Goal: Task Accomplishment & Management: Manage account settings

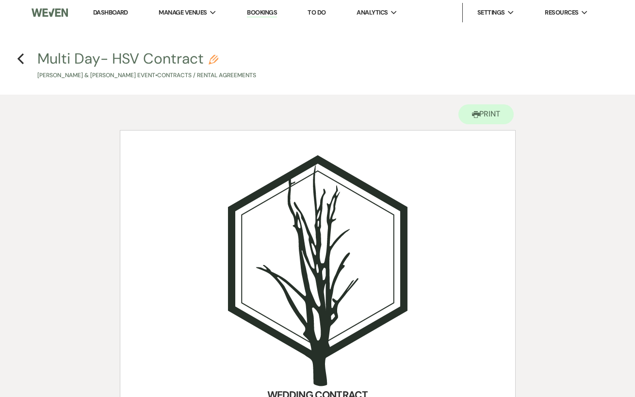
click at [105, 13] on link "Dashboard" at bounding box center [110, 12] width 35 height 8
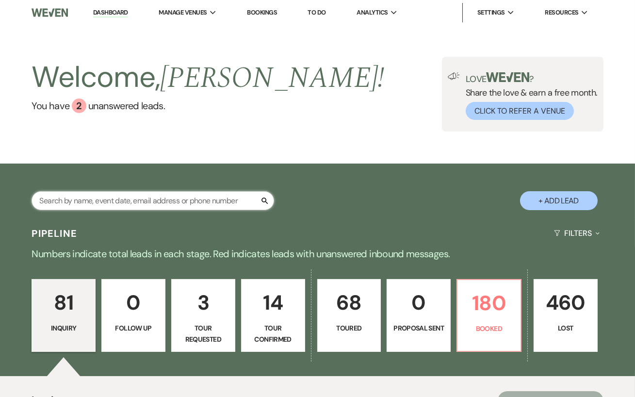
click at [77, 208] on input "text" at bounding box center [153, 200] width 243 height 19
type input "[PERSON_NAME]"
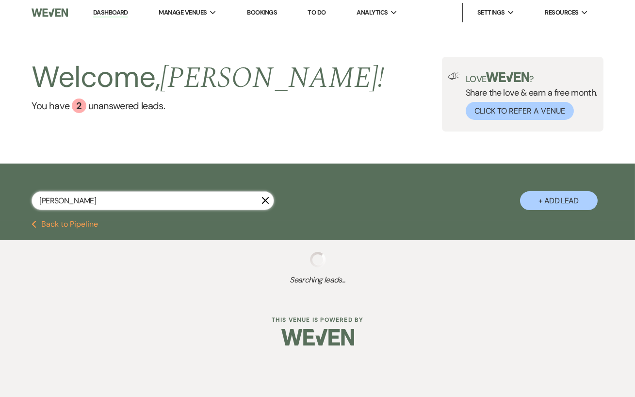
select select "8"
select select "5"
select select "8"
select select "11"
select select "8"
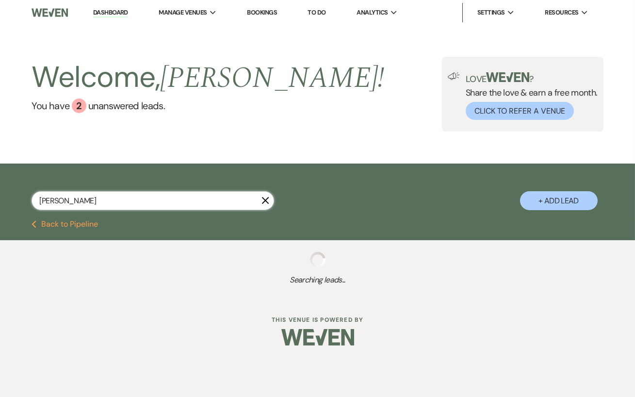
select select "5"
select select "8"
select select "5"
select select "8"
select select "5"
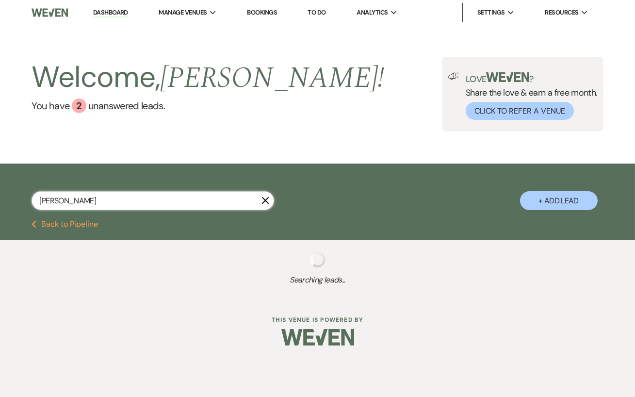
select select "8"
select select "5"
select select "8"
select select "5"
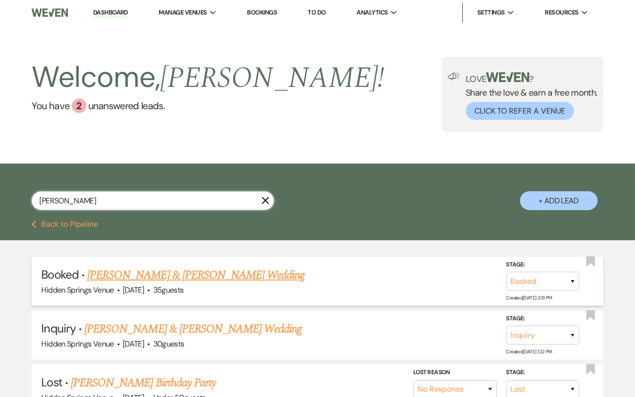
type input "[PERSON_NAME]"
click at [161, 275] on link "[PERSON_NAME] & [PERSON_NAME] Wedding" at bounding box center [195, 274] width 217 height 17
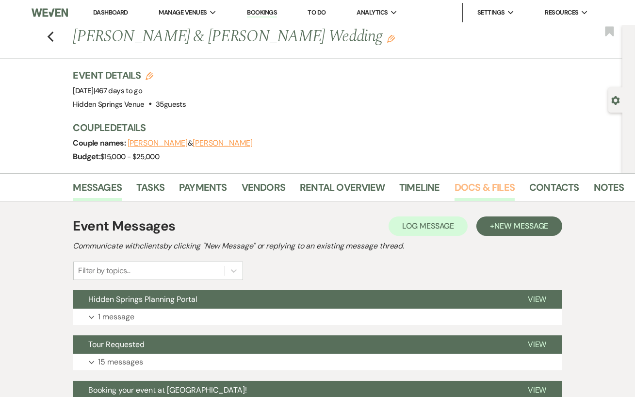
click at [465, 193] on link "Docs & Files" at bounding box center [485, 190] width 60 height 21
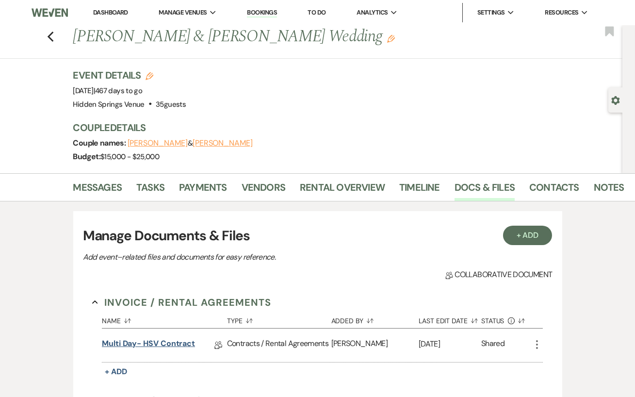
click at [150, 349] on link "Multi Day- HSV Contract" at bounding box center [148, 345] width 93 height 15
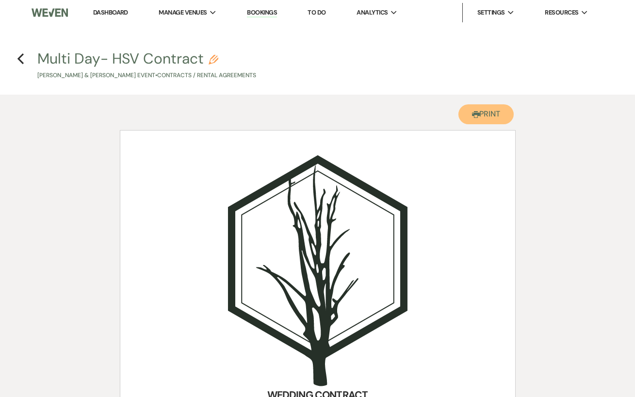
click at [480, 111] on button "Printer Print" at bounding box center [487, 114] width 56 height 20
click at [404, 96] on div "Printer Print" at bounding box center [318, 112] width 396 height 35
click at [462, 118] on button "Printer Print" at bounding box center [487, 114] width 56 height 20
click at [113, 15] on link "Dashboard" at bounding box center [110, 12] width 35 height 8
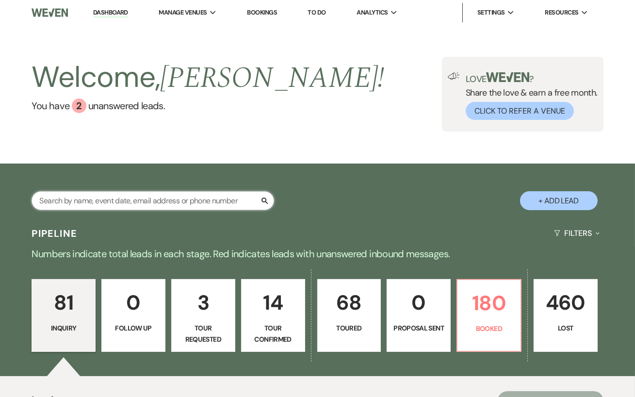
click at [105, 196] on input "text" at bounding box center [153, 200] width 243 height 19
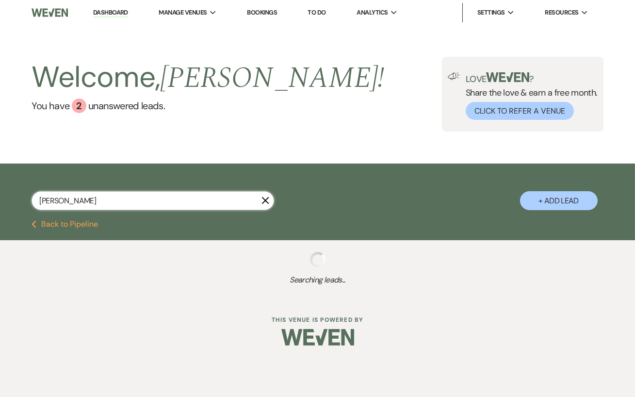
type input "[PERSON_NAME]"
select select "8"
select select "4"
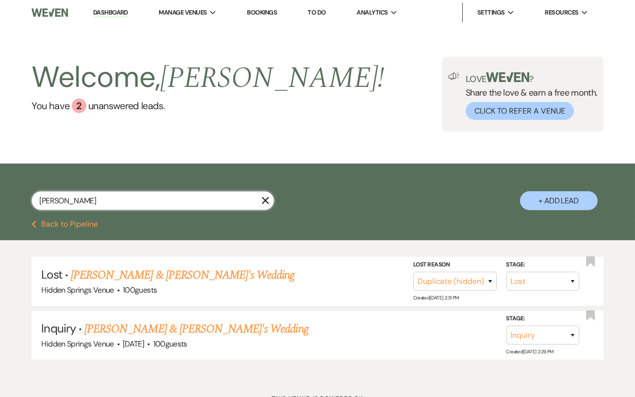
type input "[PERSON_NAME]"
click at [182, 327] on link "[PERSON_NAME] & [PERSON_NAME]'s Wedding" at bounding box center [196, 328] width 224 height 17
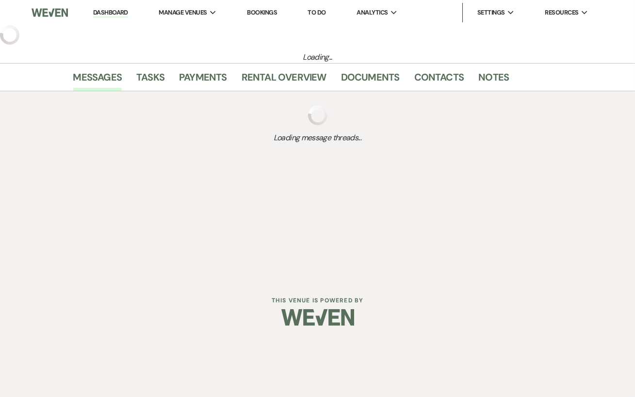
select select "6"
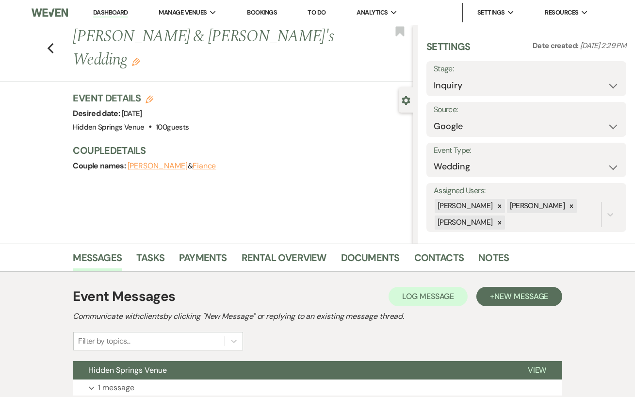
scroll to position [75, 0]
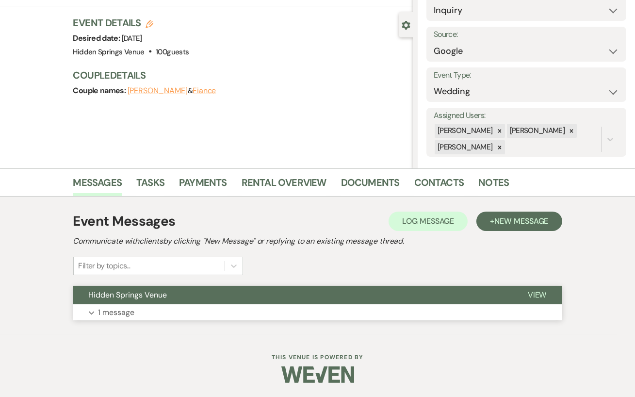
click at [161, 313] on button "Expand 1 message" at bounding box center [317, 312] width 489 height 17
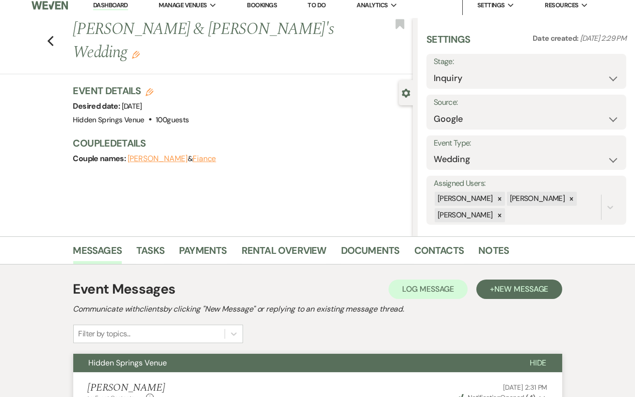
scroll to position [0, 0]
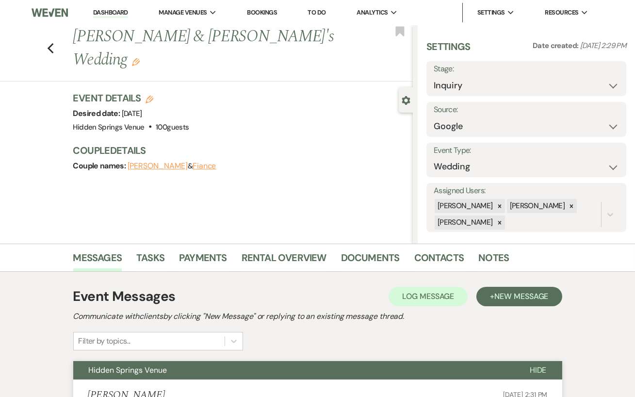
click at [140, 58] on use "button" at bounding box center [136, 62] width 8 height 8
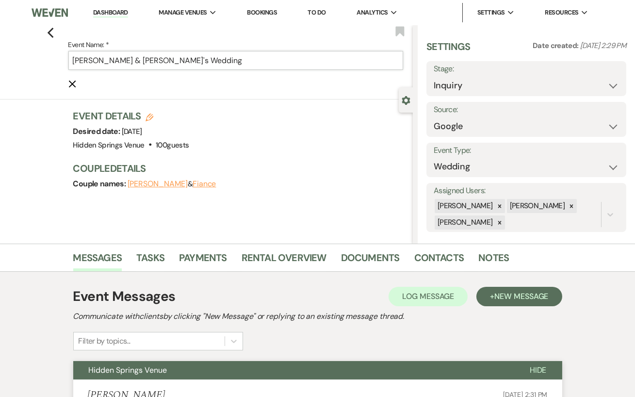
click at [164, 61] on input "[PERSON_NAME] & [PERSON_NAME]'s Wedding" at bounding box center [235, 60] width 335 height 19
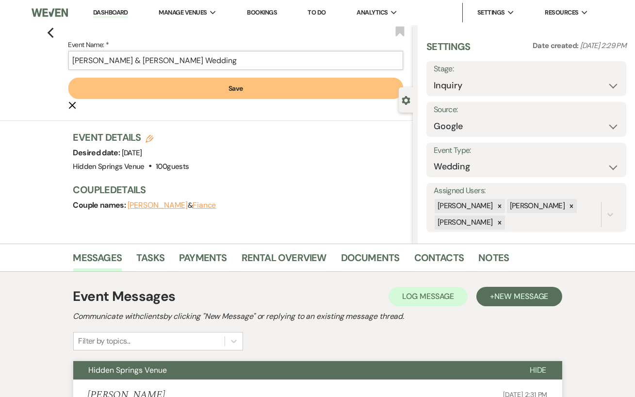
type input "[PERSON_NAME] & [PERSON_NAME] Wedding"
click at [245, 90] on button "Save" at bounding box center [235, 88] width 335 height 21
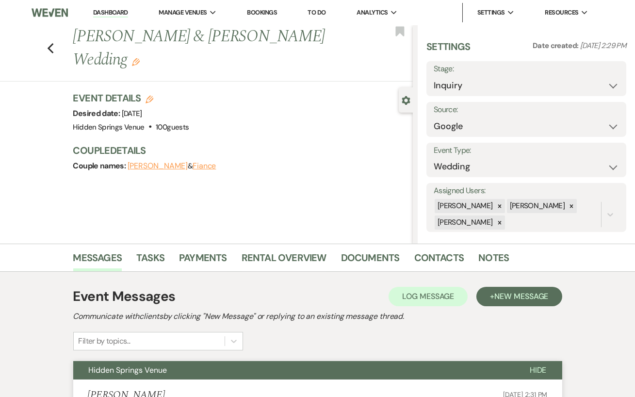
click at [200, 165] on button "Fiance" at bounding box center [205, 166] width 24 height 8
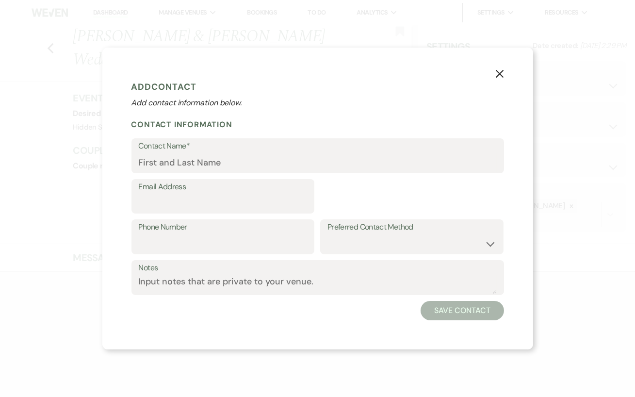
select select "1"
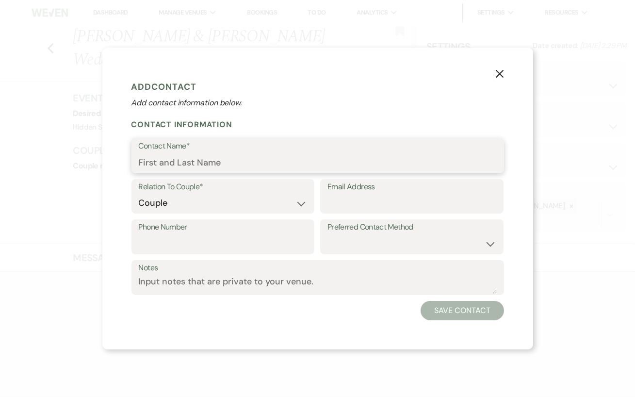
click at [194, 159] on input "Contact Name*" at bounding box center [318, 162] width 358 height 19
type input "[PERSON_NAME]"
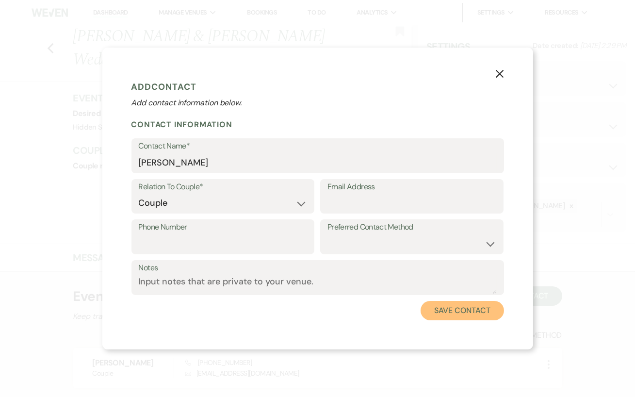
click at [454, 311] on button "Save Contact" at bounding box center [462, 310] width 83 height 19
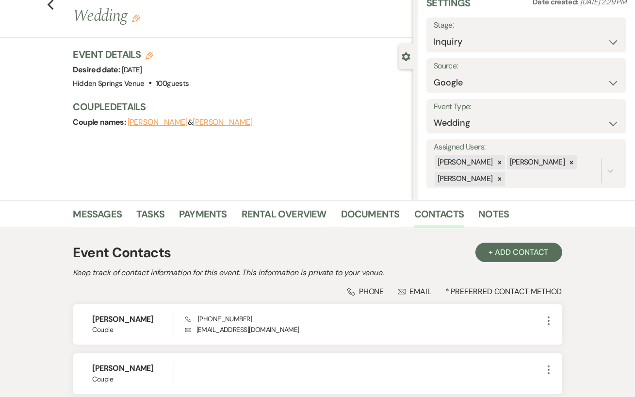
scroll to position [109, 0]
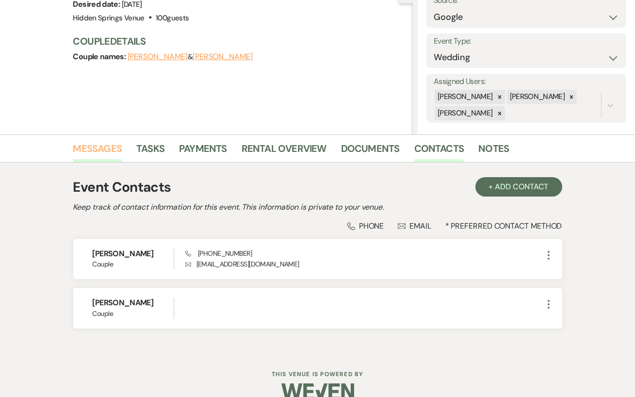
click at [94, 149] on link "Messages" at bounding box center [97, 151] width 49 height 21
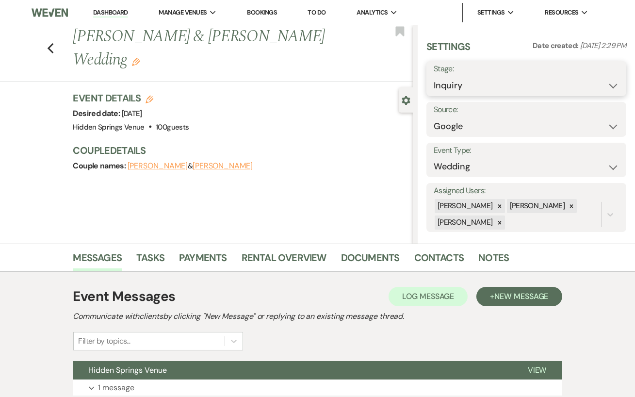
click at [544, 85] on select "Inquiry Follow Up Tour Requested Tour Confirmed Toured Proposal Sent Booked Lost" at bounding box center [526, 85] width 185 height 19
select select "4"
click at [605, 83] on button "Save" at bounding box center [606, 78] width 42 height 19
click at [115, 14] on link "Dashboard" at bounding box center [110, 12] width 35 height 9
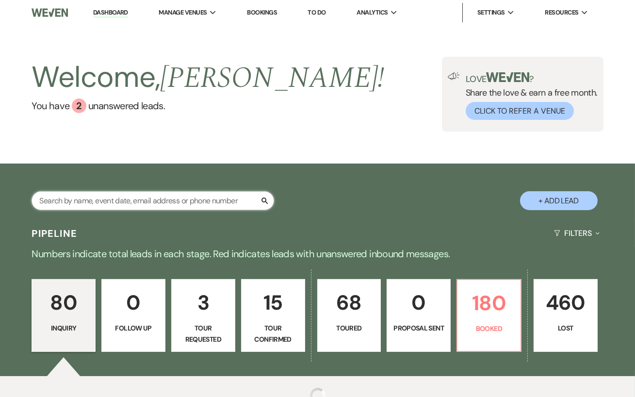
click at [100, 197] on input "text" at bounding box center [153, 200] width 243 height 19
type input "emma"
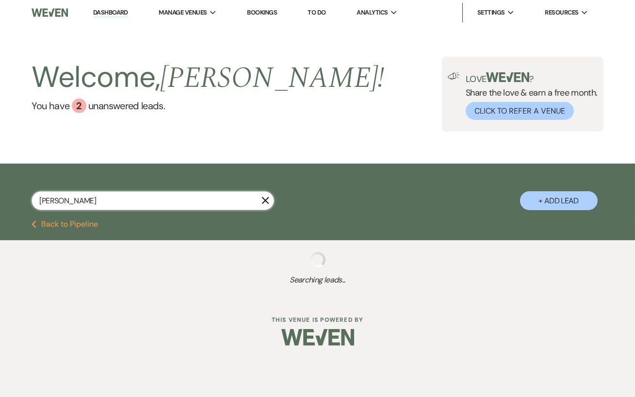
select select "8"
select select "6"
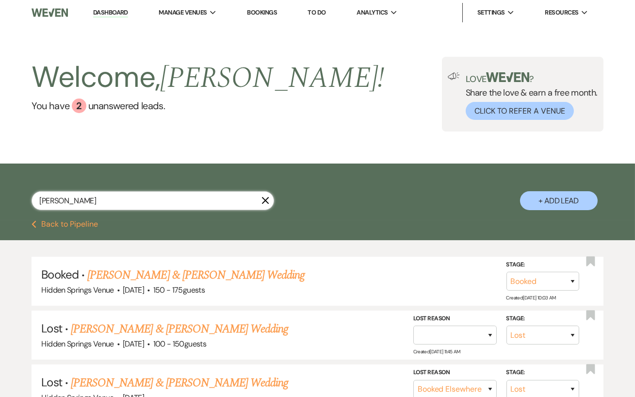
type input "emma riley"
select select "5"
select select "8"
select select "4"
select select "8"
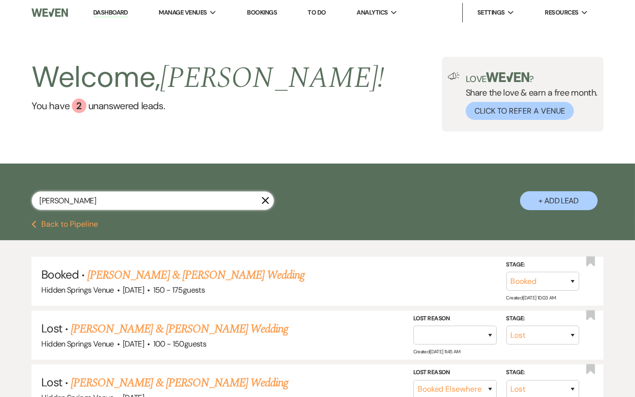
select select "8"
select select "6"
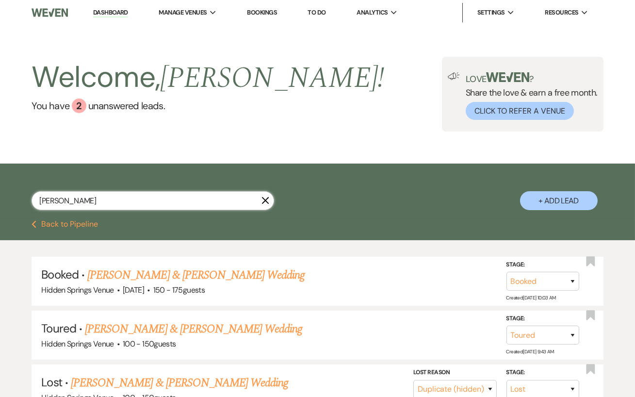
click at [263, 205] on input "emma riley" at bounding box center [153, 200] width 243 height 19
type input "emma riley"
click at [265, 197] on icon "X" at bounding box center [266, 201] width 8 height 8
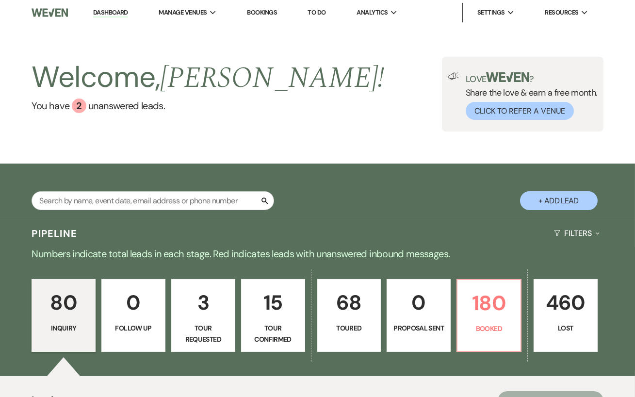
click at [561, 199] on button "+ Add Lead" at bounding box center [559, 200] width 78 height 19
select select "638"
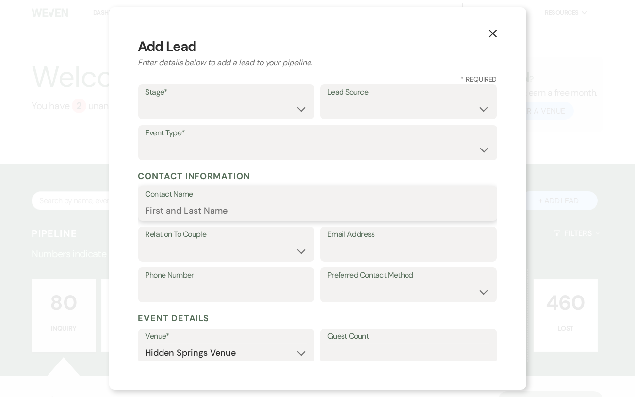
click at [220, 209] on input "Contact Name" at bounding box center [318, 210] width 345 height 19
type input "Emma Riley"
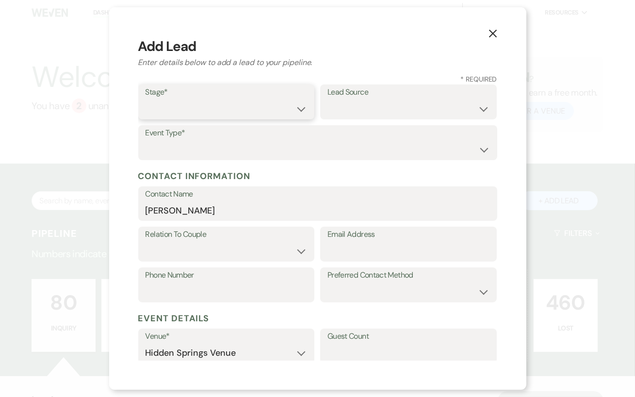
click at [286, 106] on select "Inquiry Follow Up Tour Requested Tour Confirmed Toured Proposal Sent Booked Lost" at bounding box center [227, 109] width 162 height 19
select select "4"
click at [375, 109] on select "Weven Venue Website Instagram Facebook Pinterest Google The Knot Wedding Wire H…" at bounding box center [409, 109] width 162 height 19
click at [398, 111] on select "Weven Venue Website Instagram Facebook Pinterest Google The Knot Wedding Wire H…" at bounding box center [409, 109] width 162 height 19
select select "14"
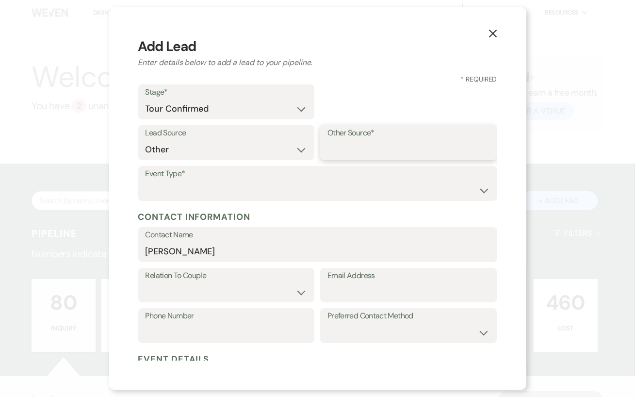
click at [372, 153] on input "Other Source*" at bounding box center [409, 149] width 162 height 19
type input "Don't Know"
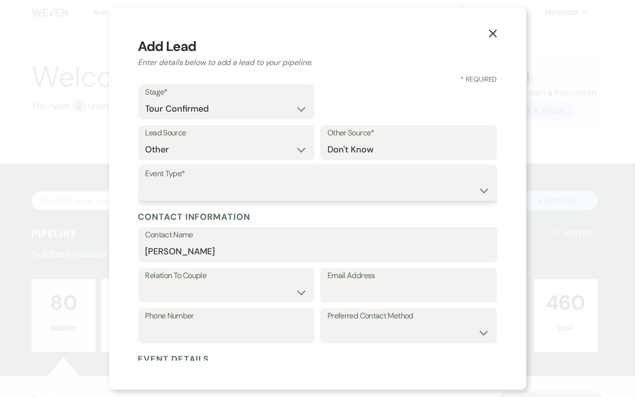
click at [357, 197] on select "Wedding Anniversary Party Baby Shower Bachelorette / Bachelor Party Birthday Pa…" at bounding box center [318, 190] width 345 height 19
click at [213, 204] on div "Event Type* Wedding Anniversary Party Baby Shower Bachelorette / Bachelor Party…" at bounding box center [317, 186] width 359 height 41
click at [213, 195] on select "Wedding Anniversary Party Baby Shower Bachelorette / Bachelor Party Birthday Pa…" at bounding box center [318, 190] width 345 height 19
select select "7"
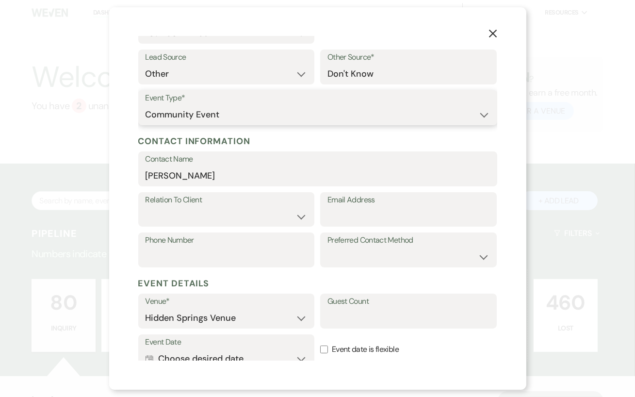
scroll to position [76, 0]
click at [228, 251] on input "Phone Number" at bounding box center [227, 256] width 162 height 19
paste input "4236670392"
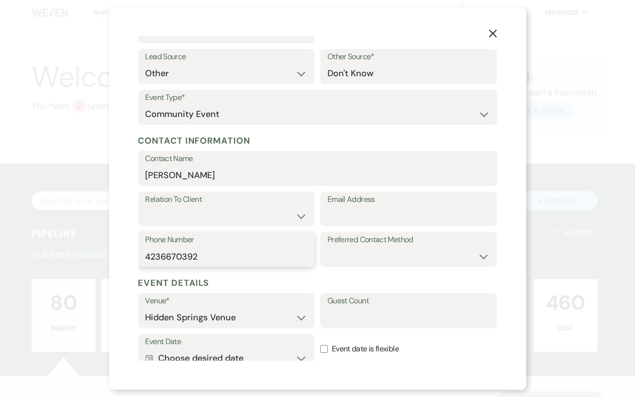
type input "4236670392"
click at [382, 212] on input "Email Address" at bounding box center [409, 215] width 162 height 19
paste input "emma@giprinting.com"
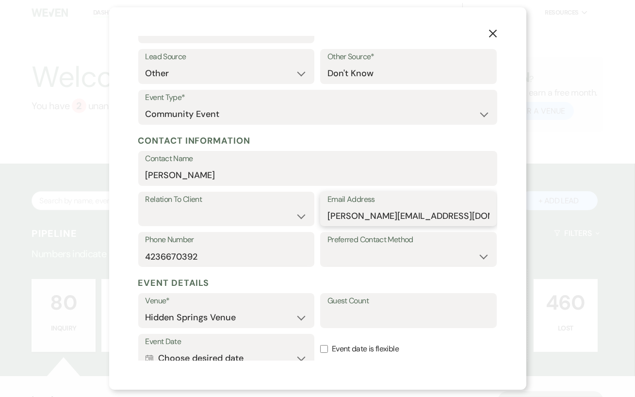
type input "emma@giprinting.com"
click at [321, 279] on h5 "Event Details" at bounding box center [317, 283] width 359 height 15
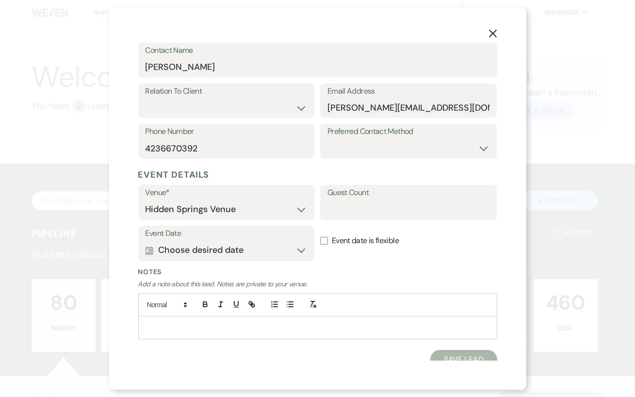
scroll to position [184, 0]
click at [353, 216] on input "Guest Count" at bounding box center [409, 209] width 162 height 19
type input "3-50"
click at [339, 258] on div "Event Date Calendar Choose desired date Expand Event date is flexible" at bounding box center [317, 246] width 359 height 41
click at [319, 238] on div "Event Date Calendar Choose desired date Expand Event date is flexible" at bounding box center [317, 246] width 359 height 41
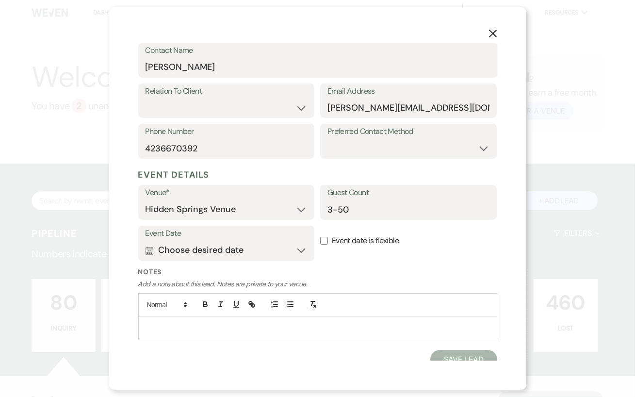
click at [325, 240] on input "Event date is flexible" at bounding box center [324, 241] width 8 height 8
checkbox input "true"
click at [164, 327] on p at bounding box center [318, 327] width 344 height 11
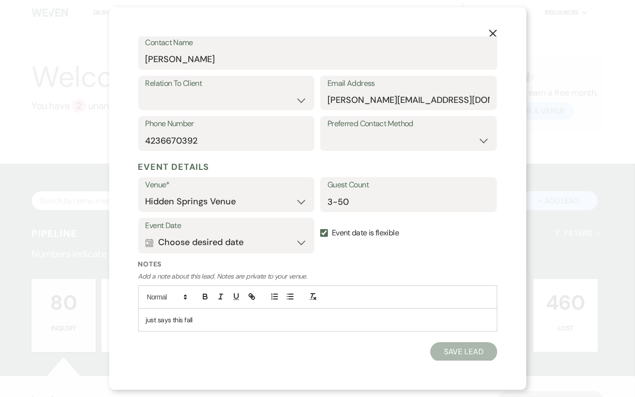
click at [474, 348] on button "Save Lead" at bounding box center [464, 351] width 66 height 19
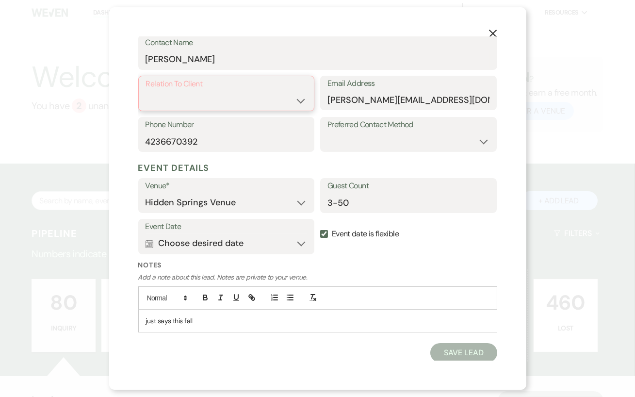
click at [297, 95] on select "Client Event Planner Parent of Client Family Member Friend Other" at bounding box center [226, 100] width 161 height 19
select select "1"
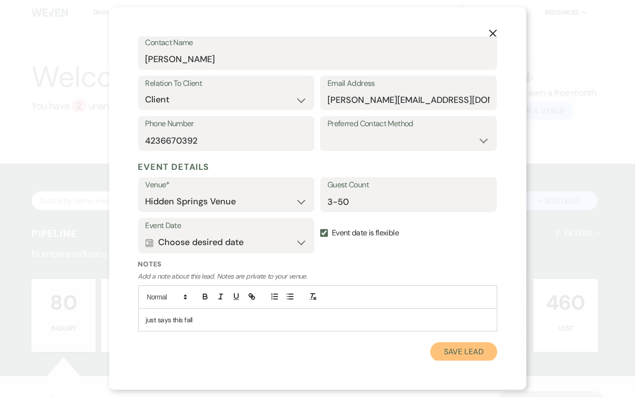
click at [465, 349] on button "Save Lead" at bounding box center [464, 351] width 66 height 19
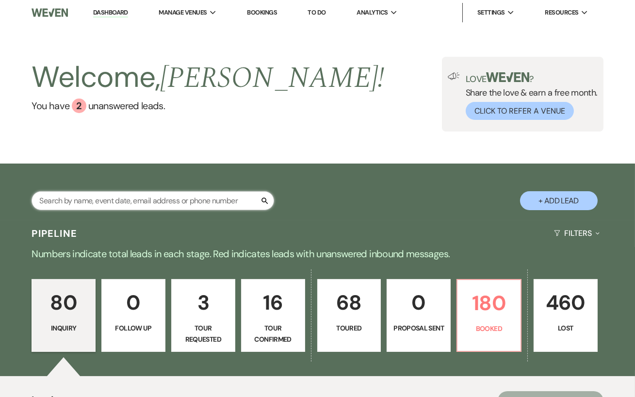
click at [66, 203] on input "text" at bounding box center [153, 200] width 243 height 19
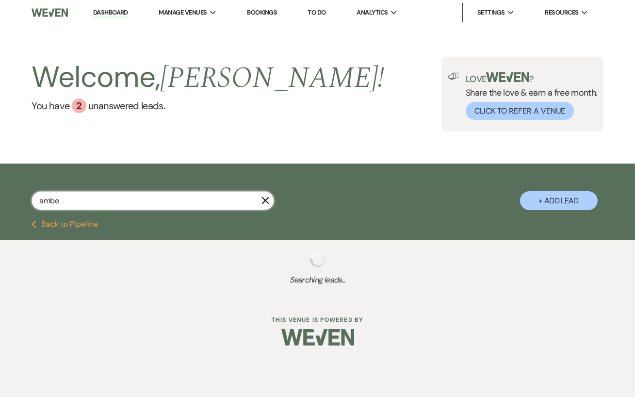
type input "amber"
select select "8"
select select "5"
select select "8"
select select "5"
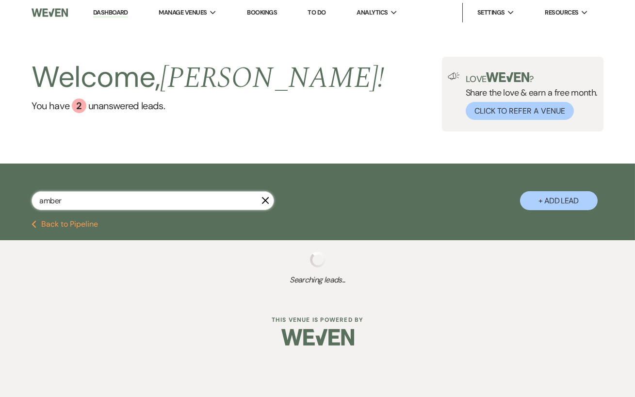
select select "8"
select select "5"
select select "8"
select select "5"
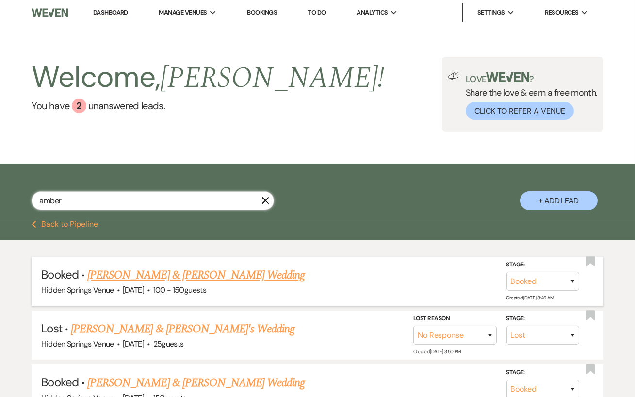
type input "amber"
click at [191, 273] on link "Will Hicks & Amber Snook's Wedding" at bounding box center [195, 274] width 217 height 17
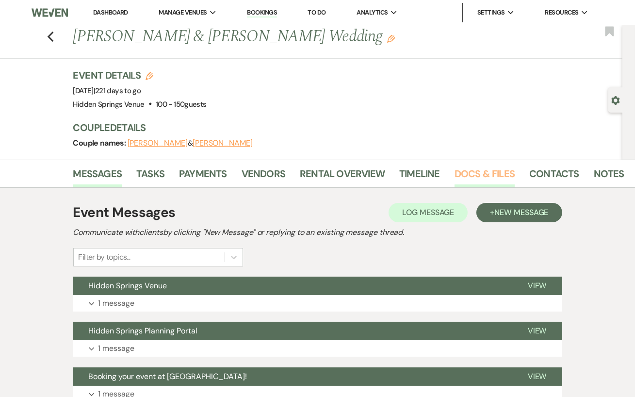
click at [467, 171] on link "Docs & Files" at bounding box center [485, 176] width 60 height 21
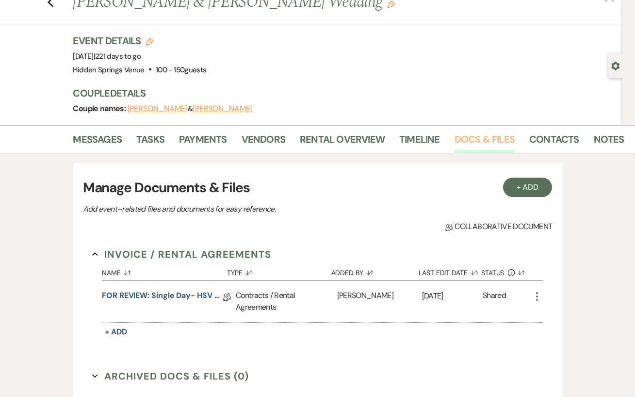
scroll to position [43, 0]
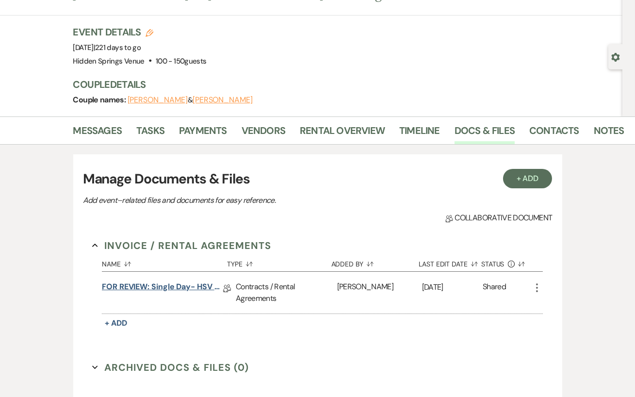
click at [180, 283] on link "FOR REVIEW: Single Day- HSV Contract" at bounding box center [162, 288] width 121 height 15
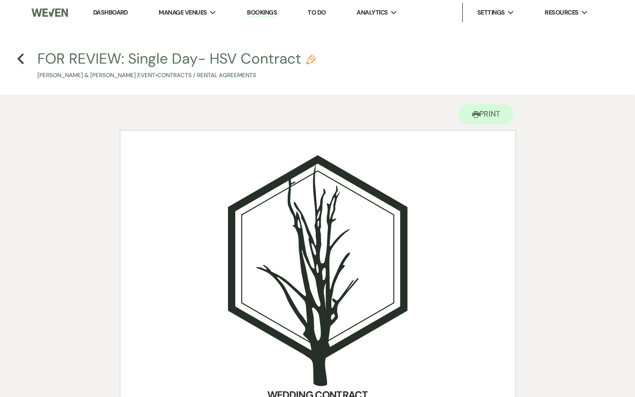
click at [103, 12] on link "Dashboard" at bounding box center [110, 12] width 35 height 8
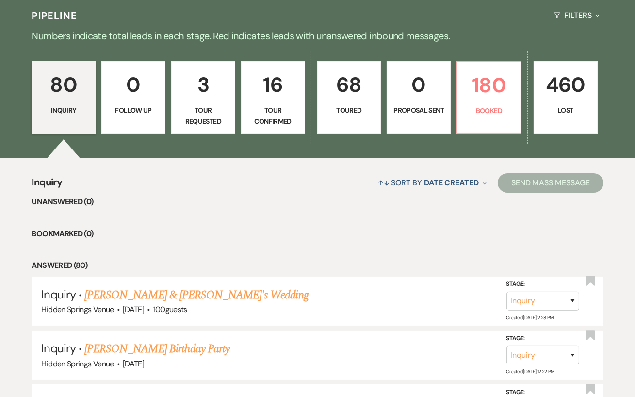
scroll to position [41, 0]
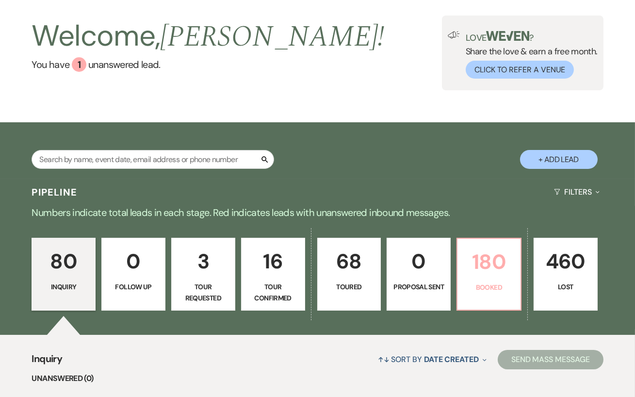
click at [479, 275] on p "180" at bounding box center [489, 262] width 51 height 33
